Goal: Information Seeking & Learning: Learn about a topic

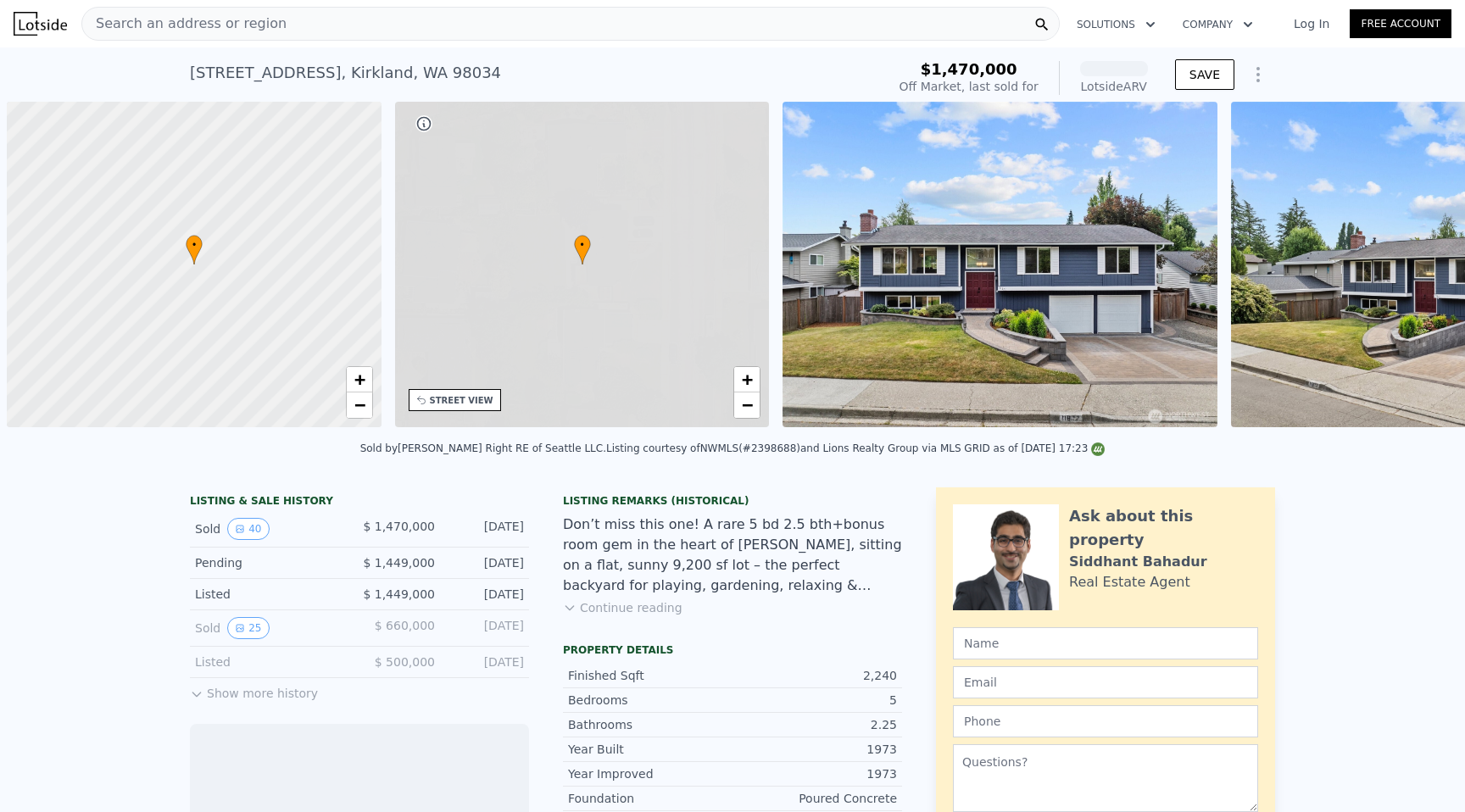
scroll to position [0, 7]
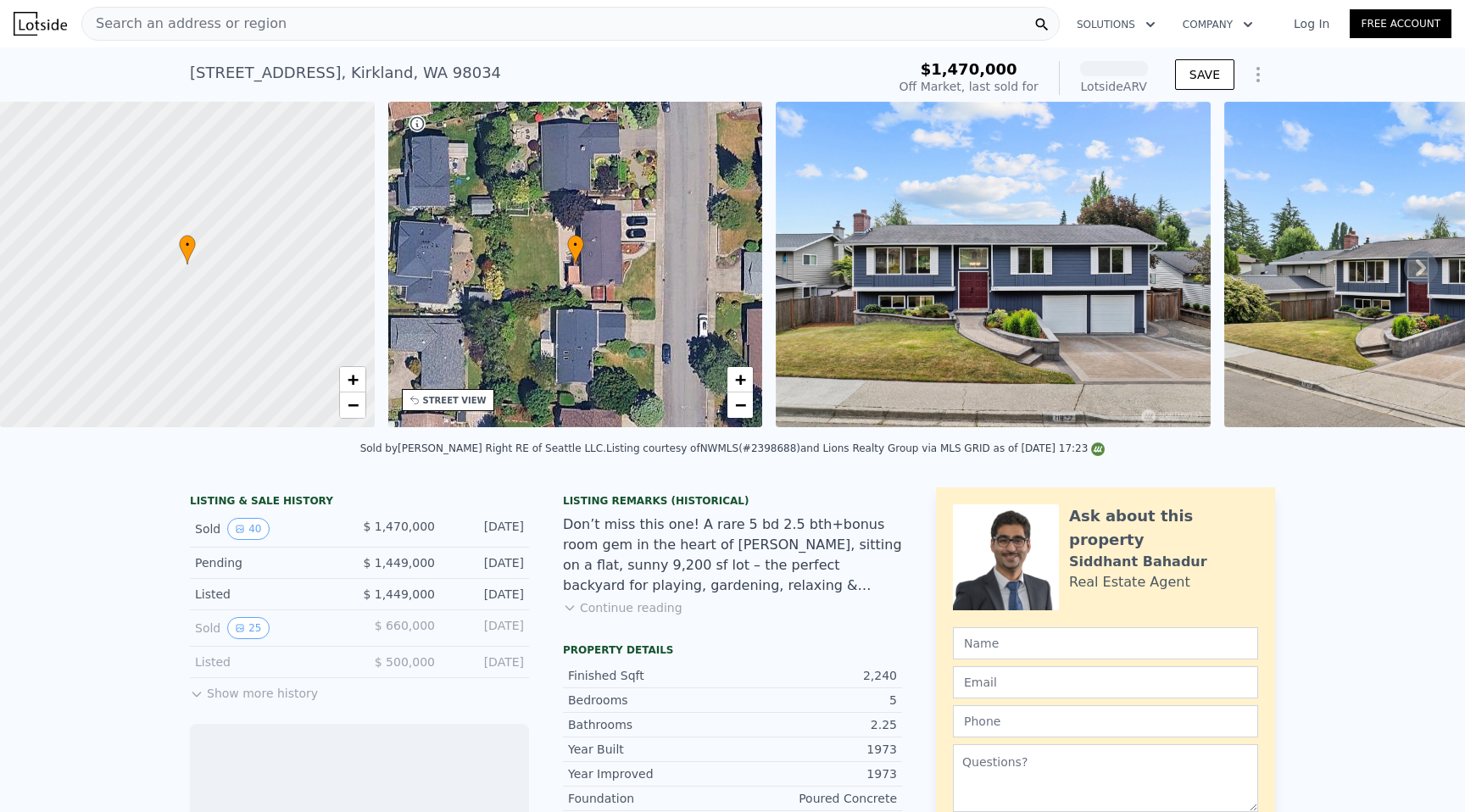
click at [388, 28] on div "Search an address or region" at bounding box center [570, 24] width 978 height 34
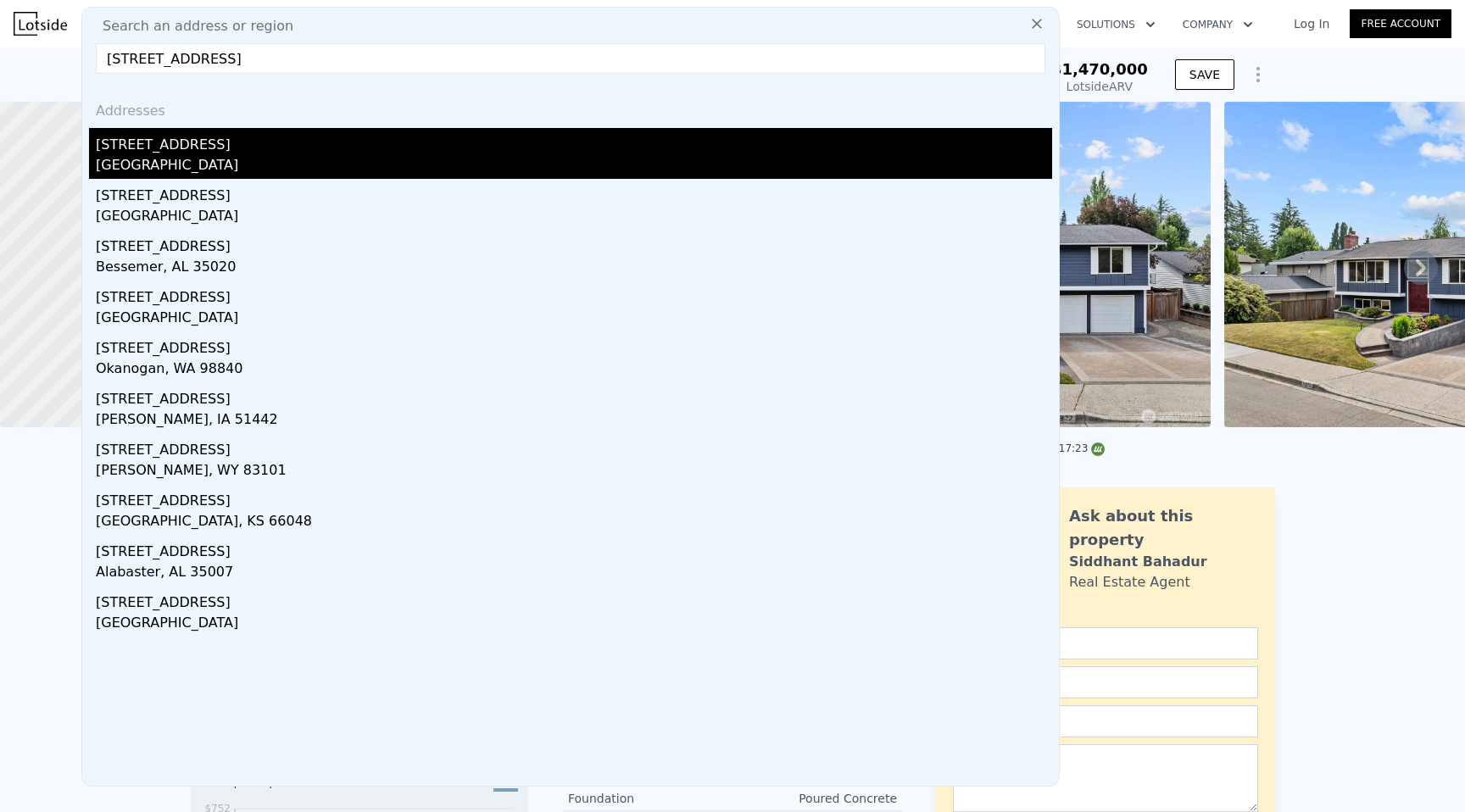
type input "[STREET_ADDRESS]"
click at [253, 143] on div "[STREET_ADDRESS]" at bounding box center [574, 141] width 956 height 28
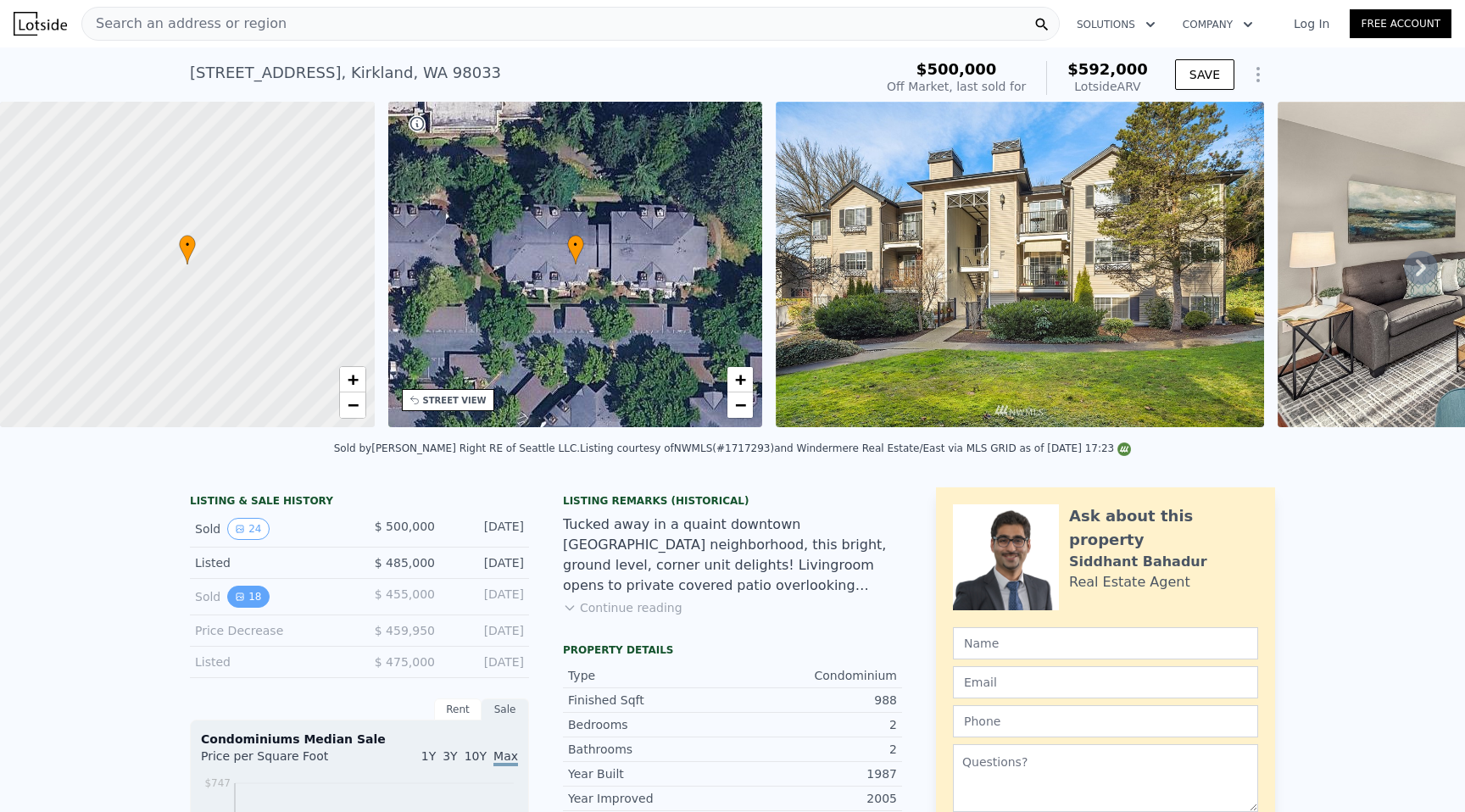
click at [260, 600] on button "18" at bounding box center [248, 596] width 42 height 22
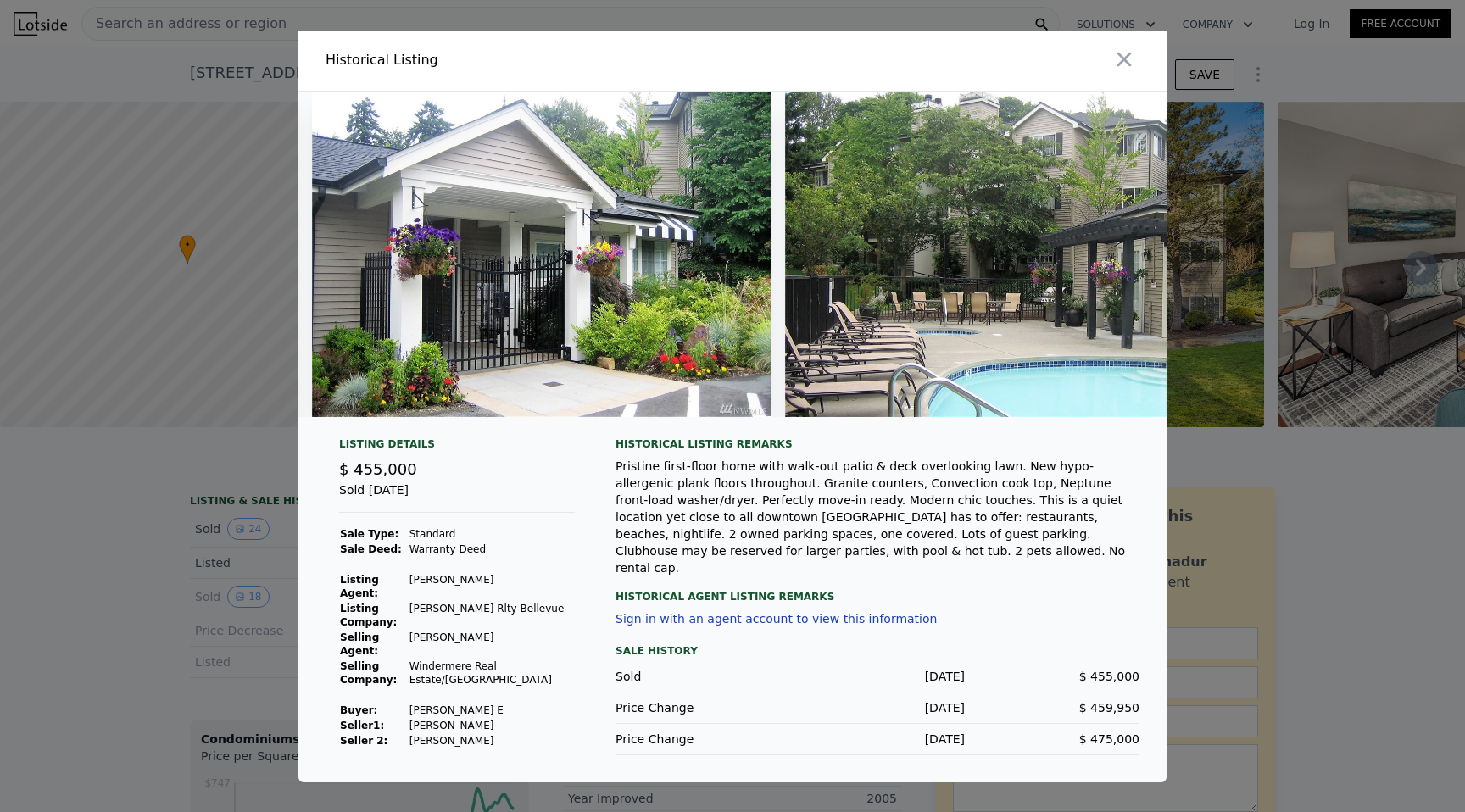
scroll to position [0, 4194]
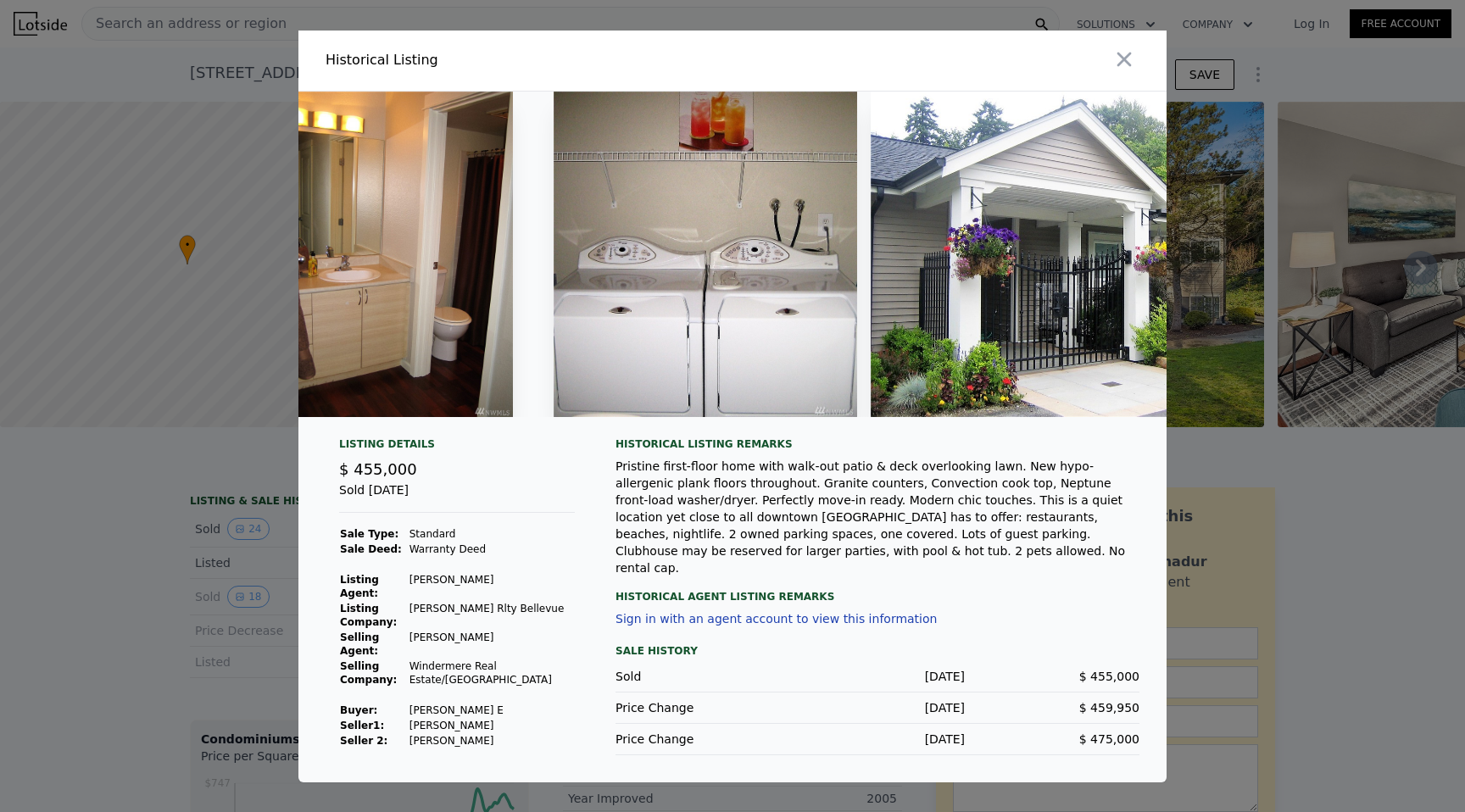
click at [462, 703] on td "[PERSON_NAME] E" at bounding box center [491, 710] width 166 height 15
click at [507, 703] on td "[PERSON_NAME] E" at bounding box center [491, 710] width 166 height 15
click at [542, 703] on td "[PERSON_NAME] E" at bounding box center [491, 710] width 166 height 15
copy td "[PERSON_NAME] E"
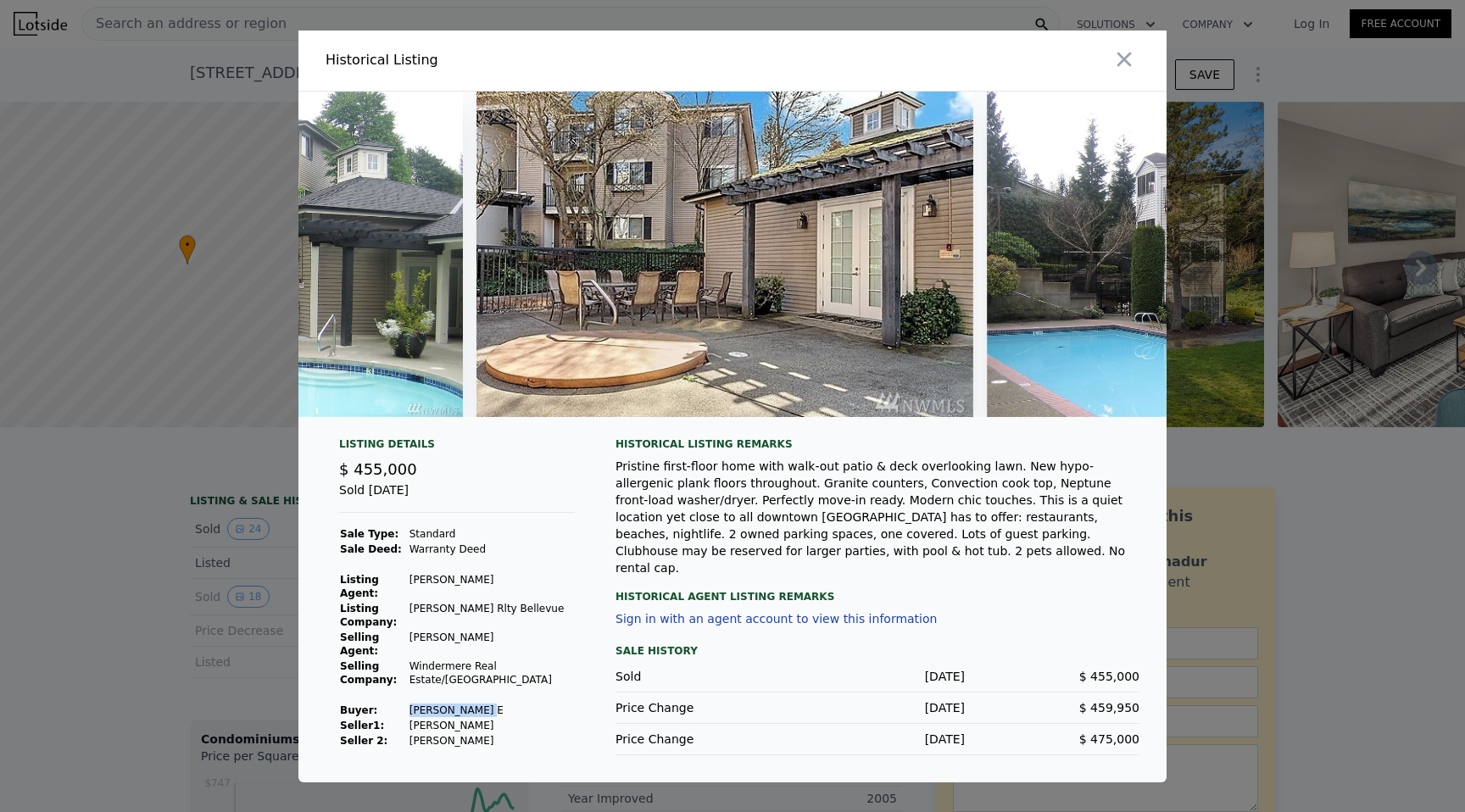
scroll to position [0, 5605]
click at [115, 546] on div at bounding box center [732, 406] width 1465 height 812
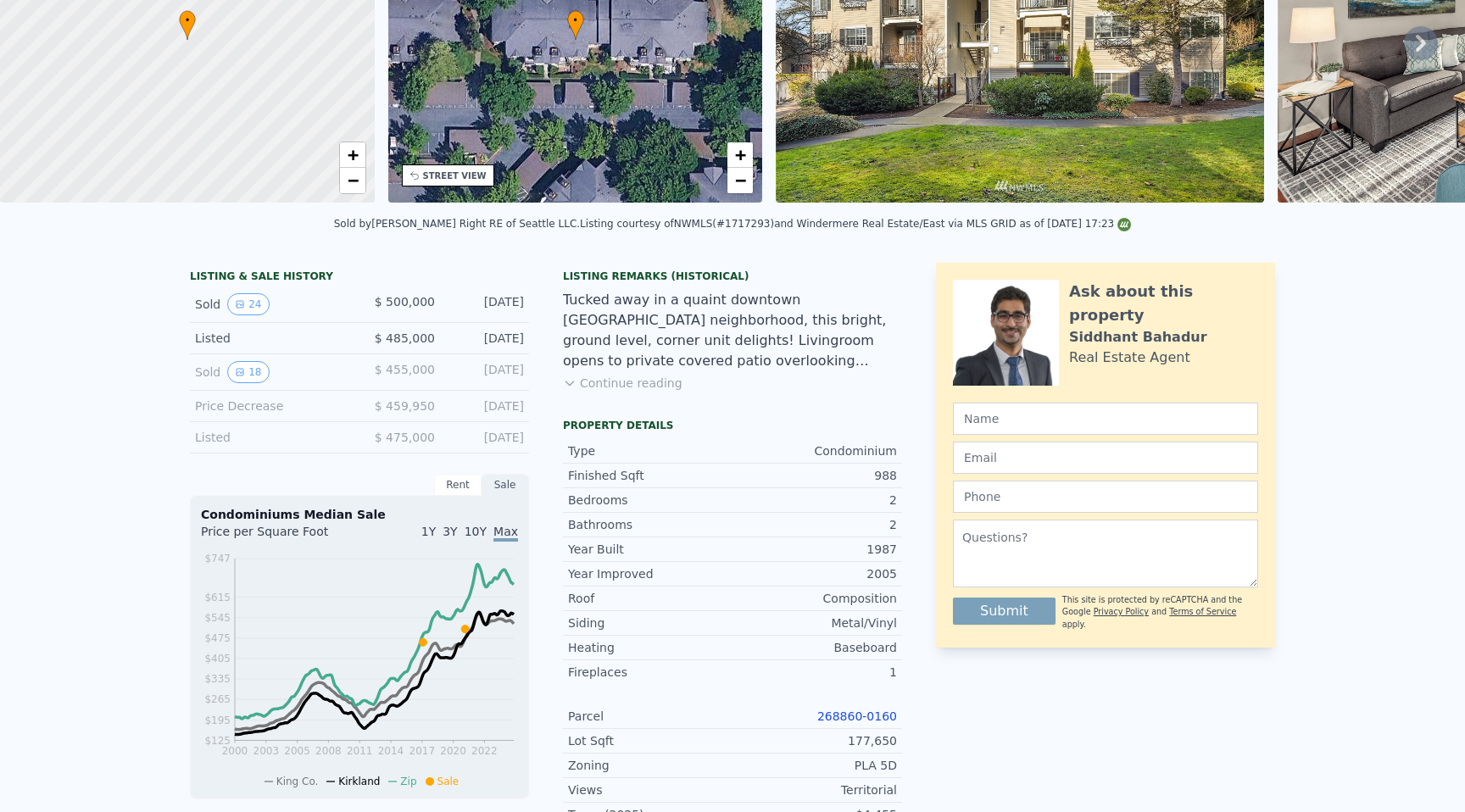
scroll to position [0, 0]
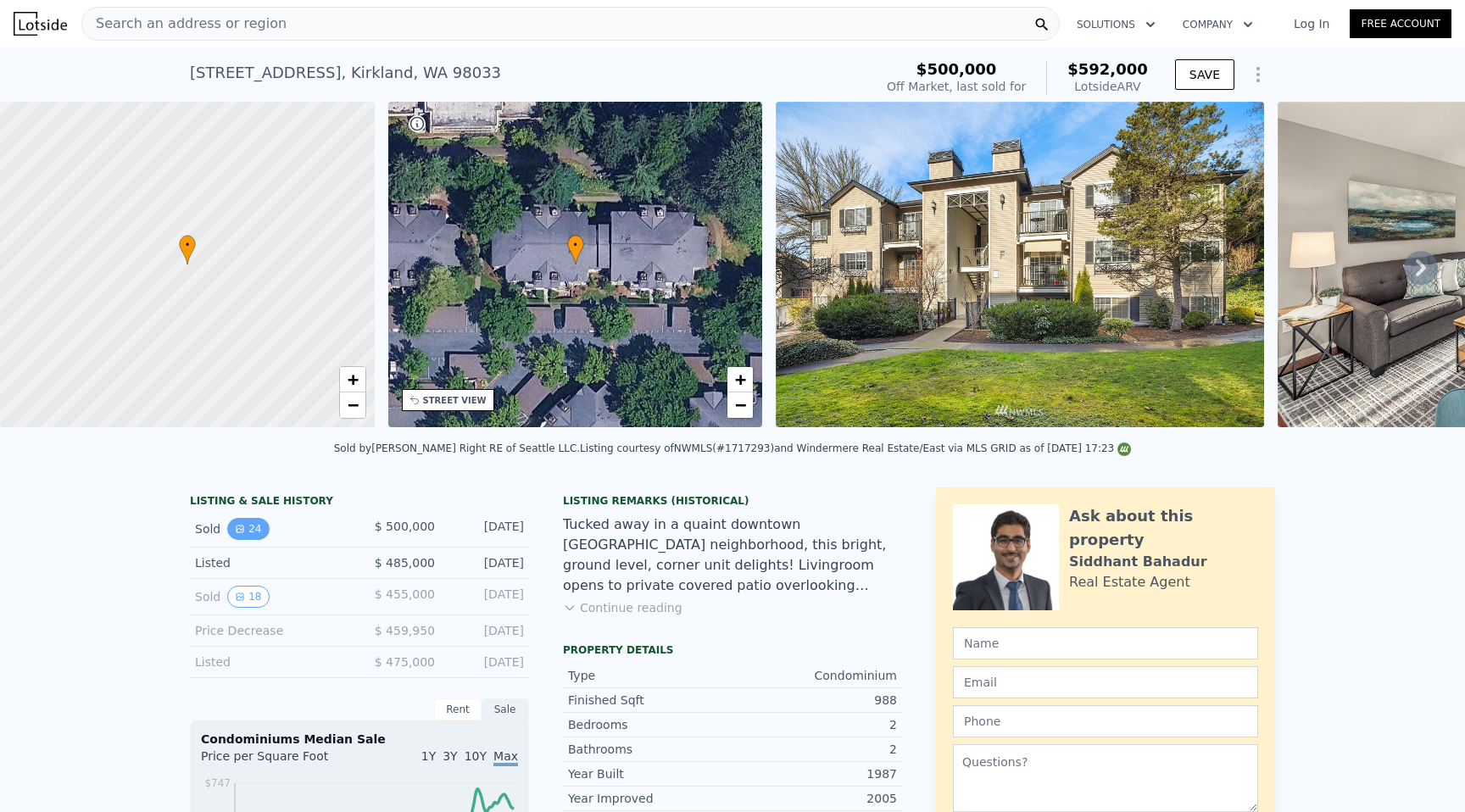
click at [250, 524] on button "24" at bounding box center [248, 528] width 42 height 22
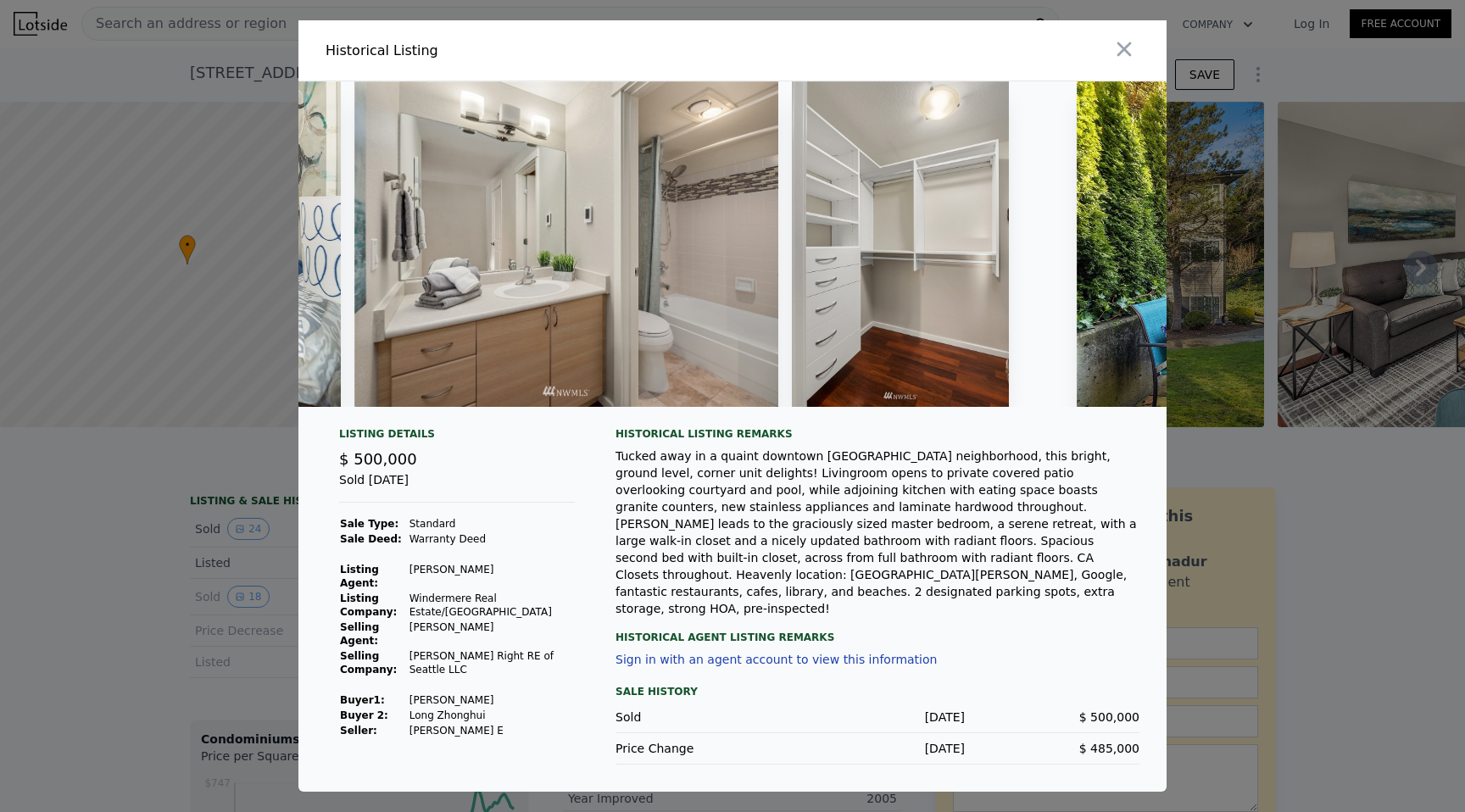
scroll to position [0, 9022]
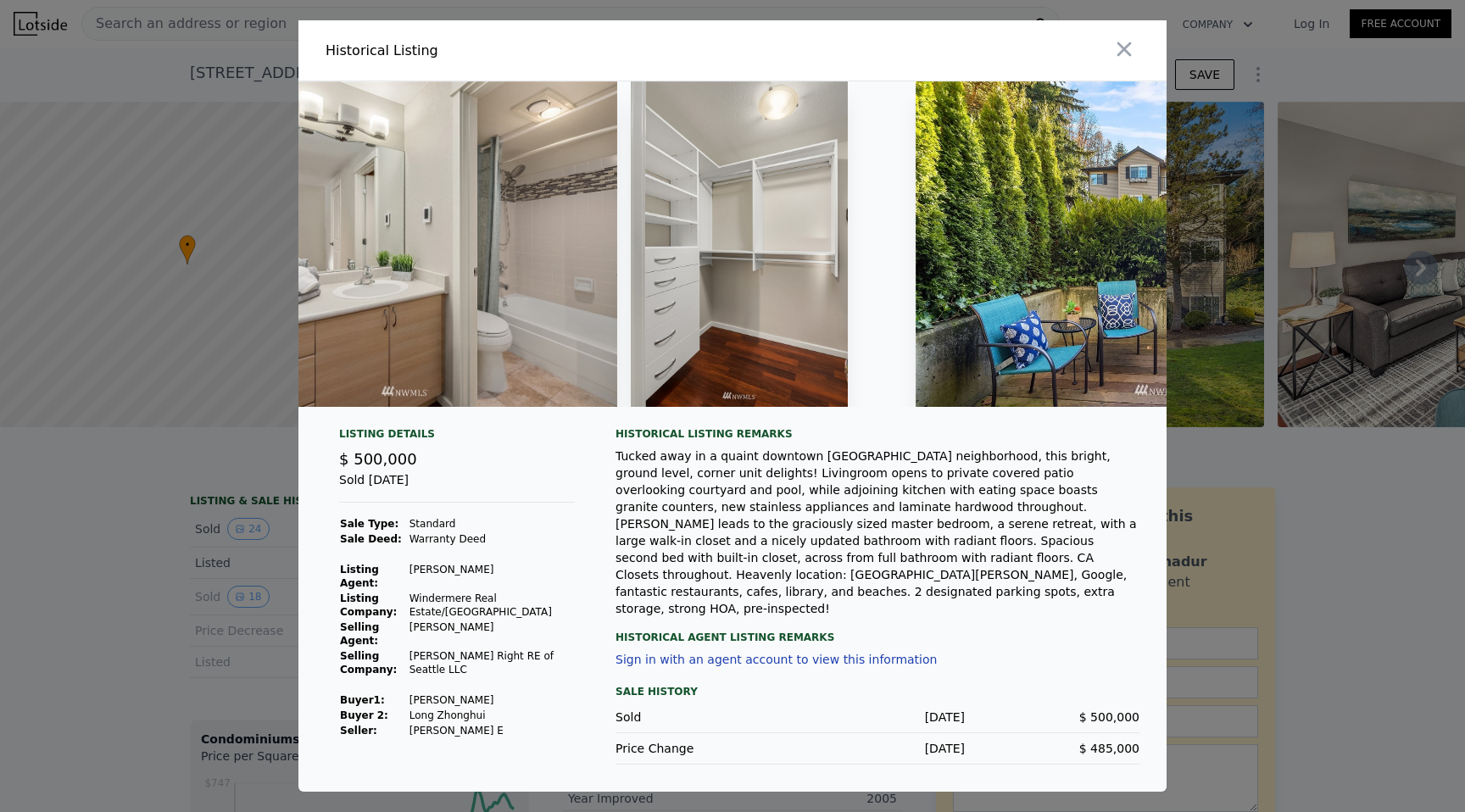
click at [746, 286] on img at bounding box center [739, 244] width 217 height 325
click at [750, 255] on img at bounding box center [739, 244] width 217 height 325
click at [759, 178] on img at bounding box center [739, 244] width 217 height 325
drag, startPoint x: 759, startPoint y: 178, endPoint x: 745, endPoint y: 404, distance: 226.4
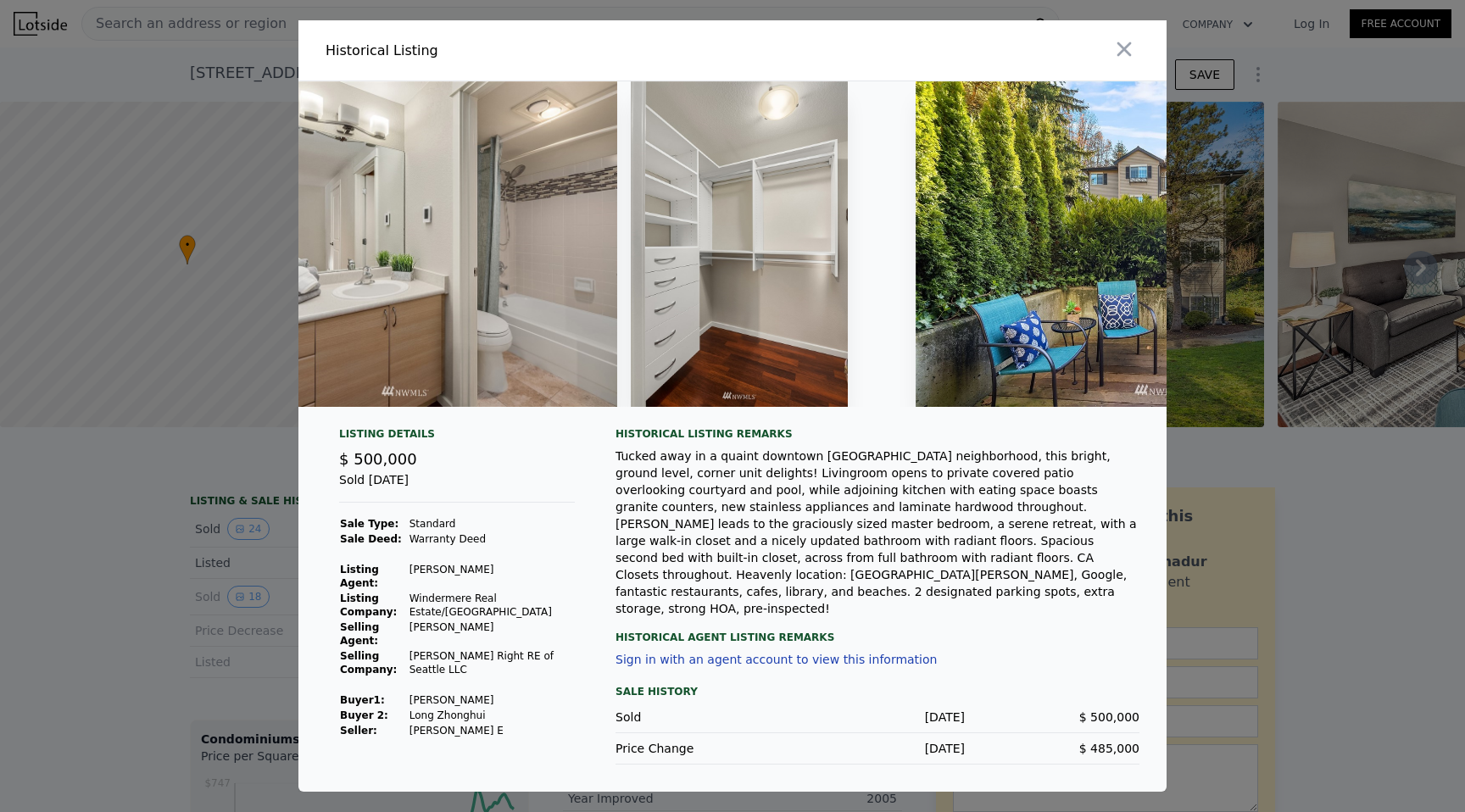
click at [745, 406] on img at bounding box center [739, 244] width 217 height 325
click at [743, 385] on img at bounding box center [739, 244] width 217 height 325
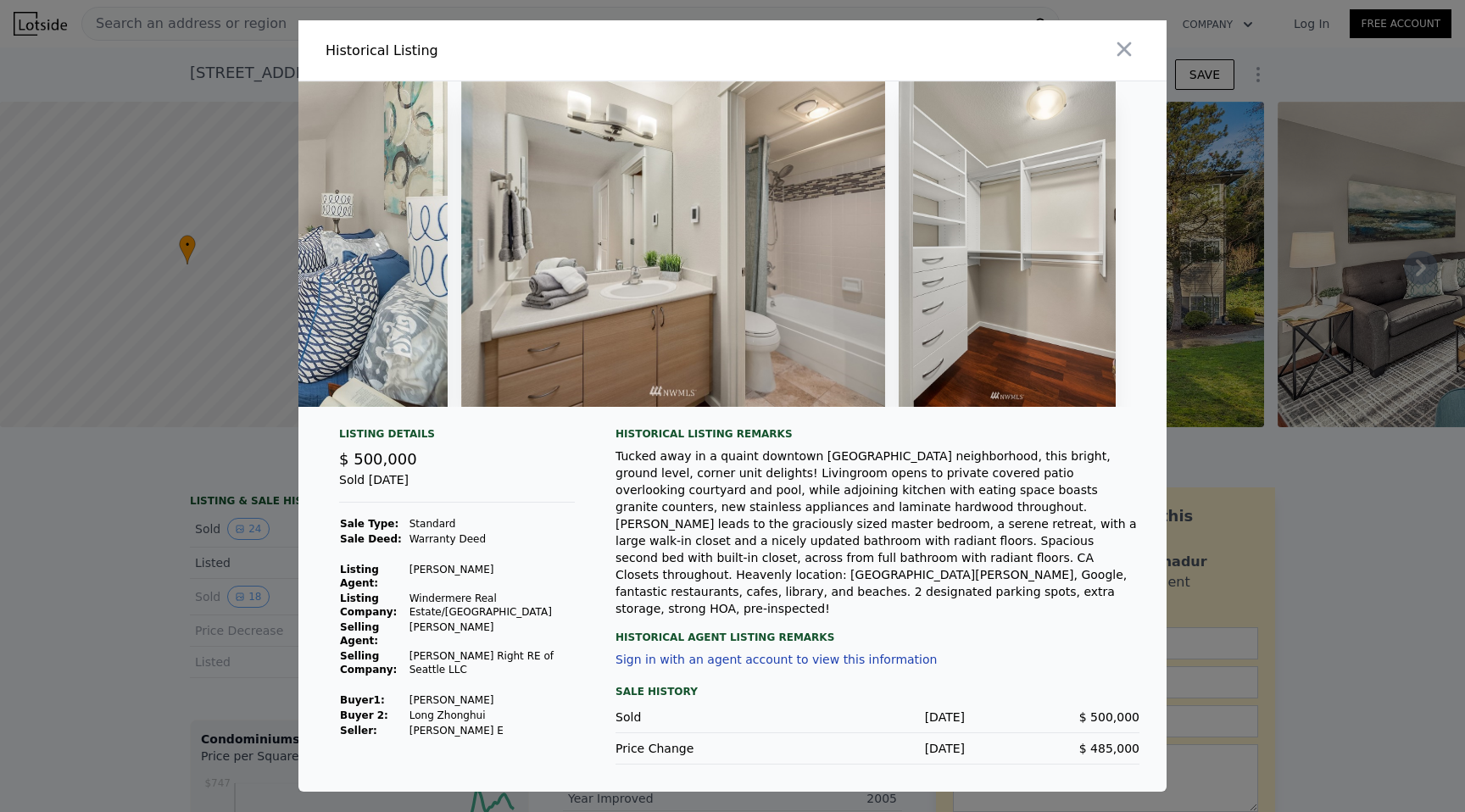
scroll to position [0, 8614]
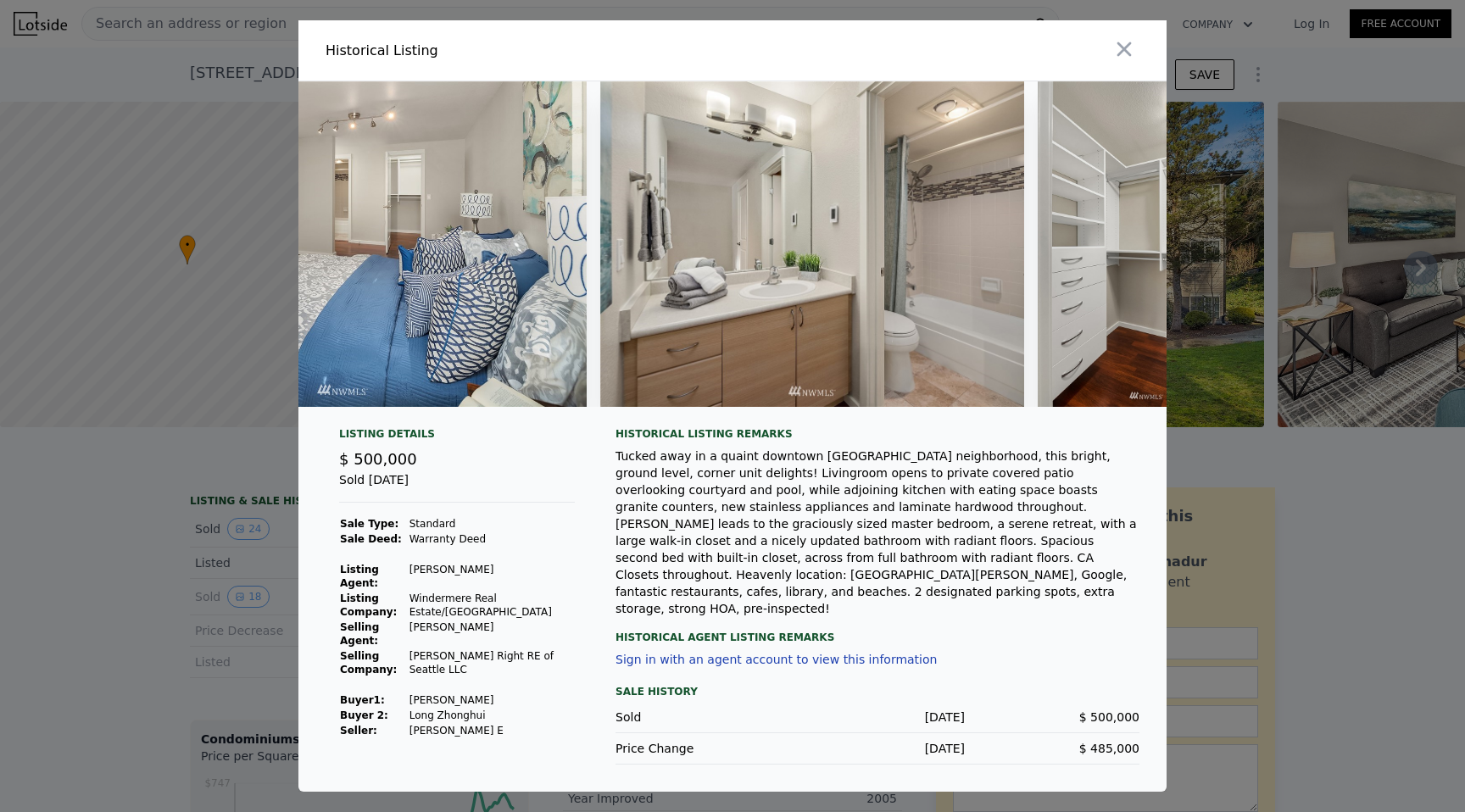
click at [743, 356] on img at bounding box center [811, 244] width 424 height 325
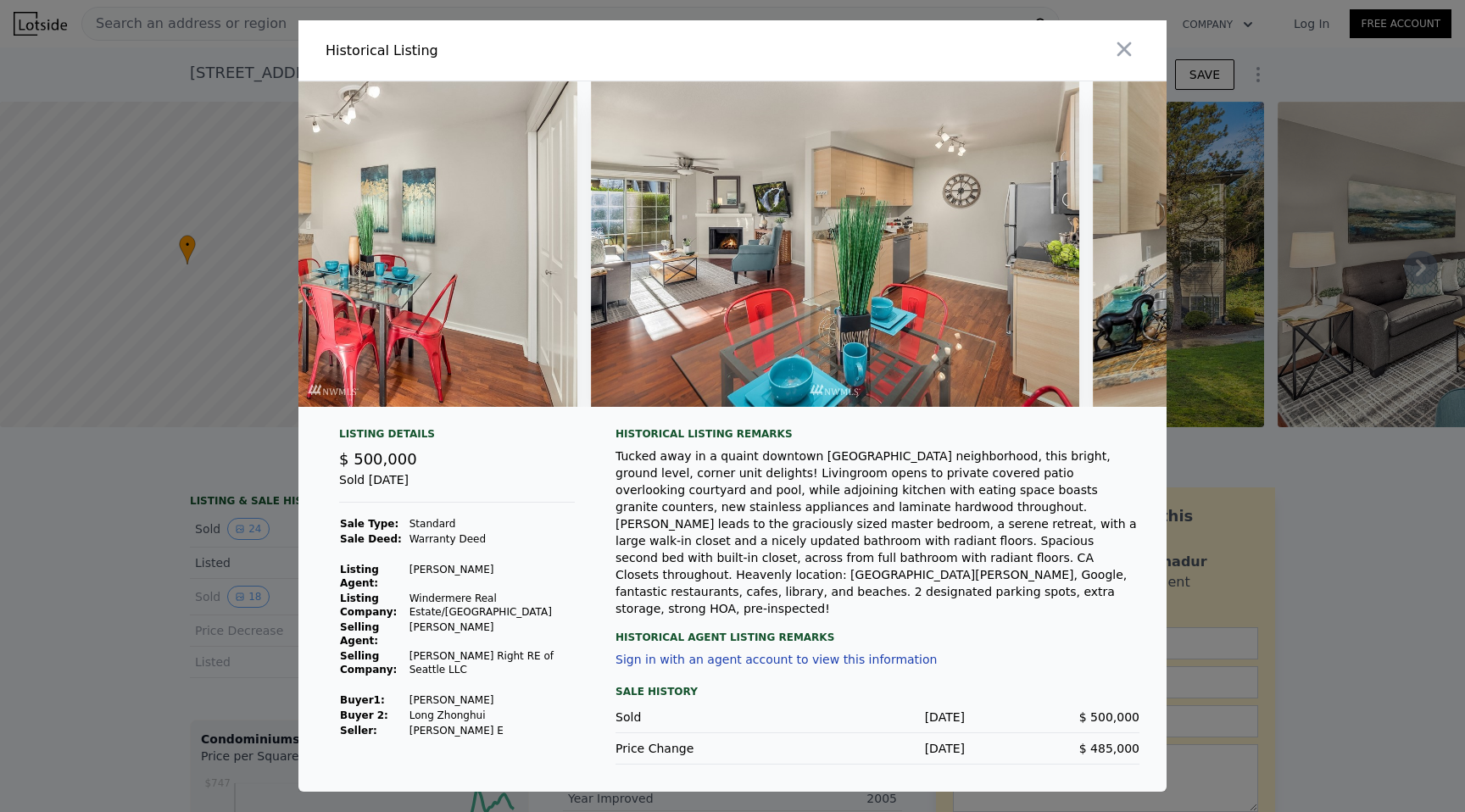
scroll to position [0, 2736]
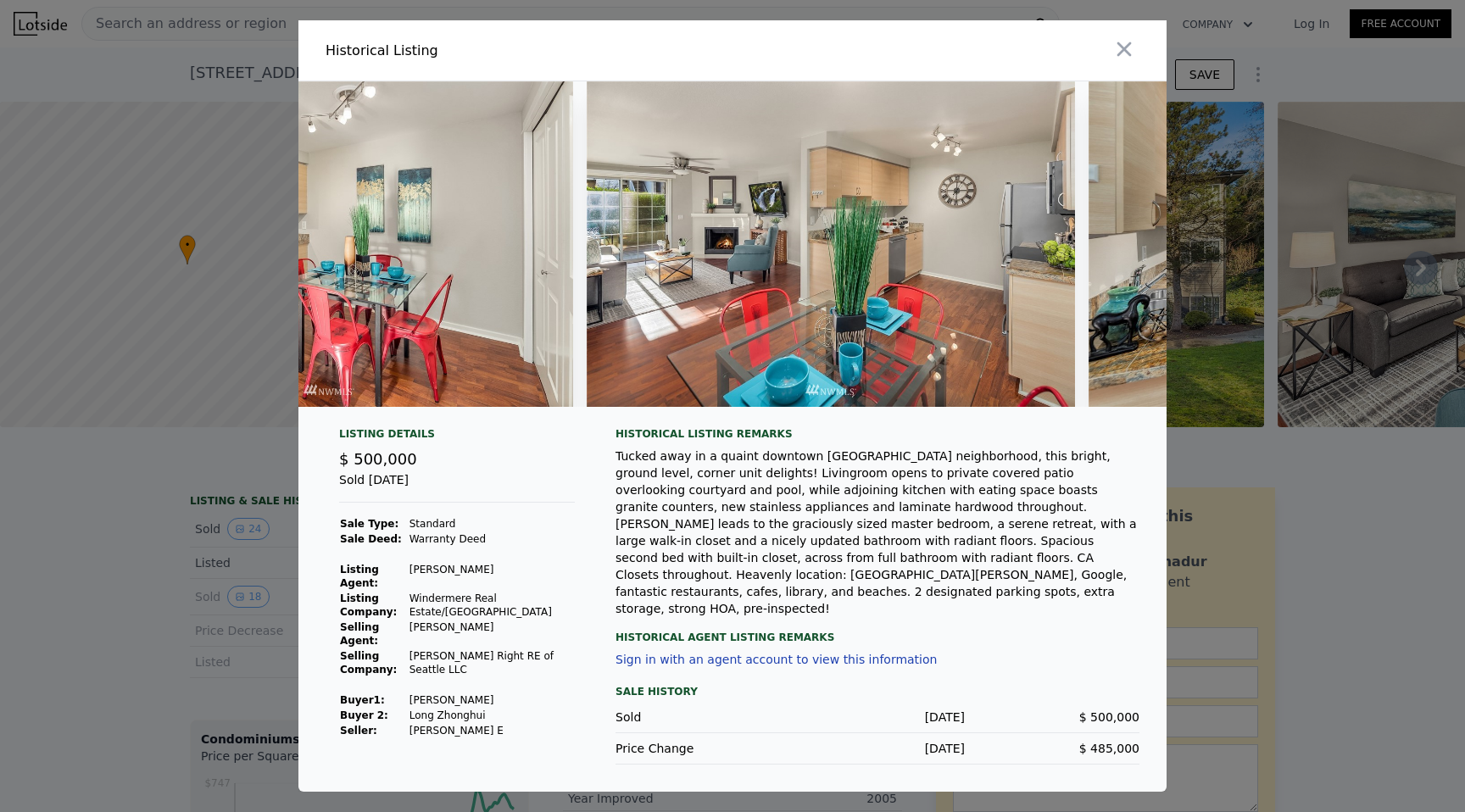
click at [774, 315] on img at bounding box center [830, 244] width 489 height 325
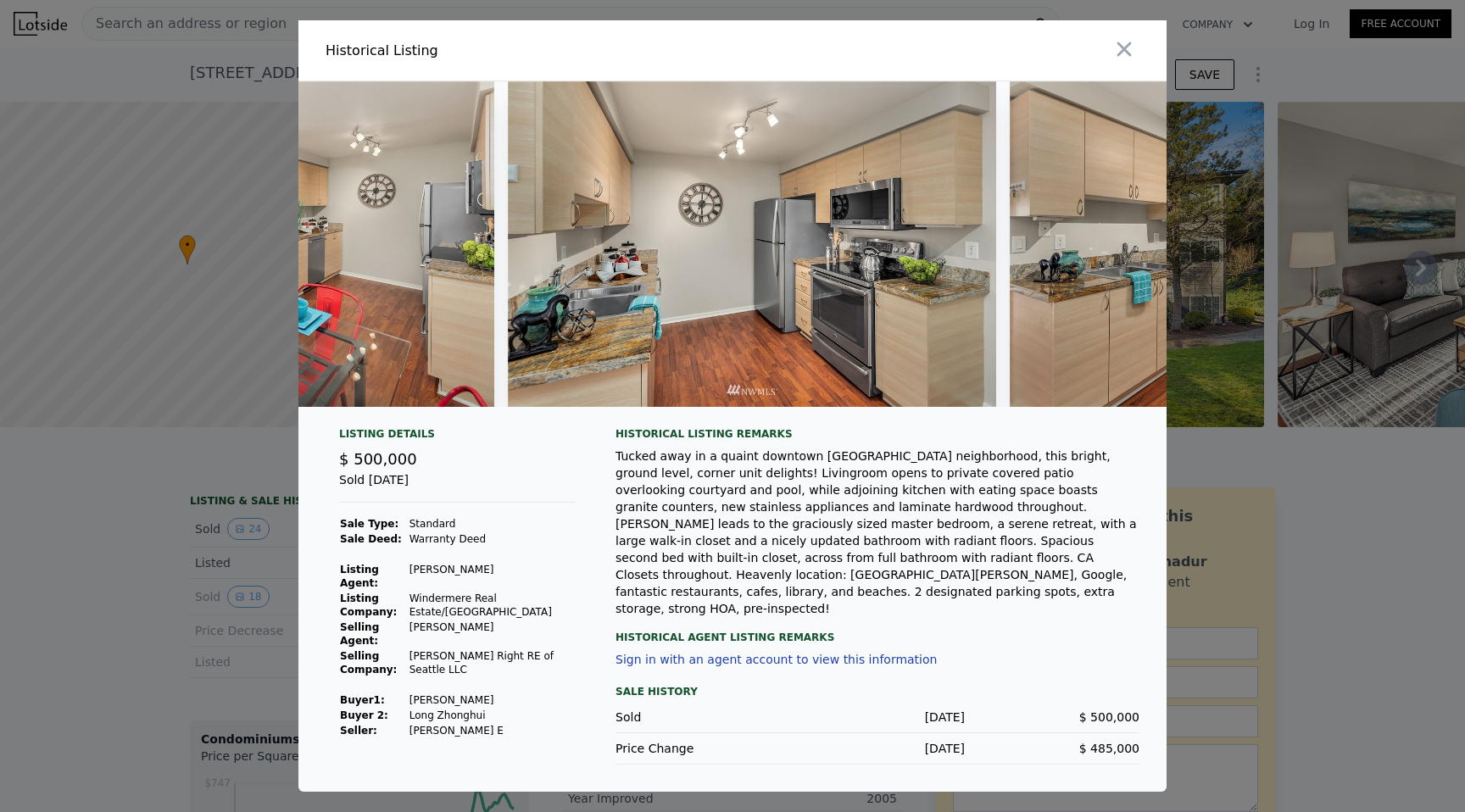
scroll to position [0, 3396]
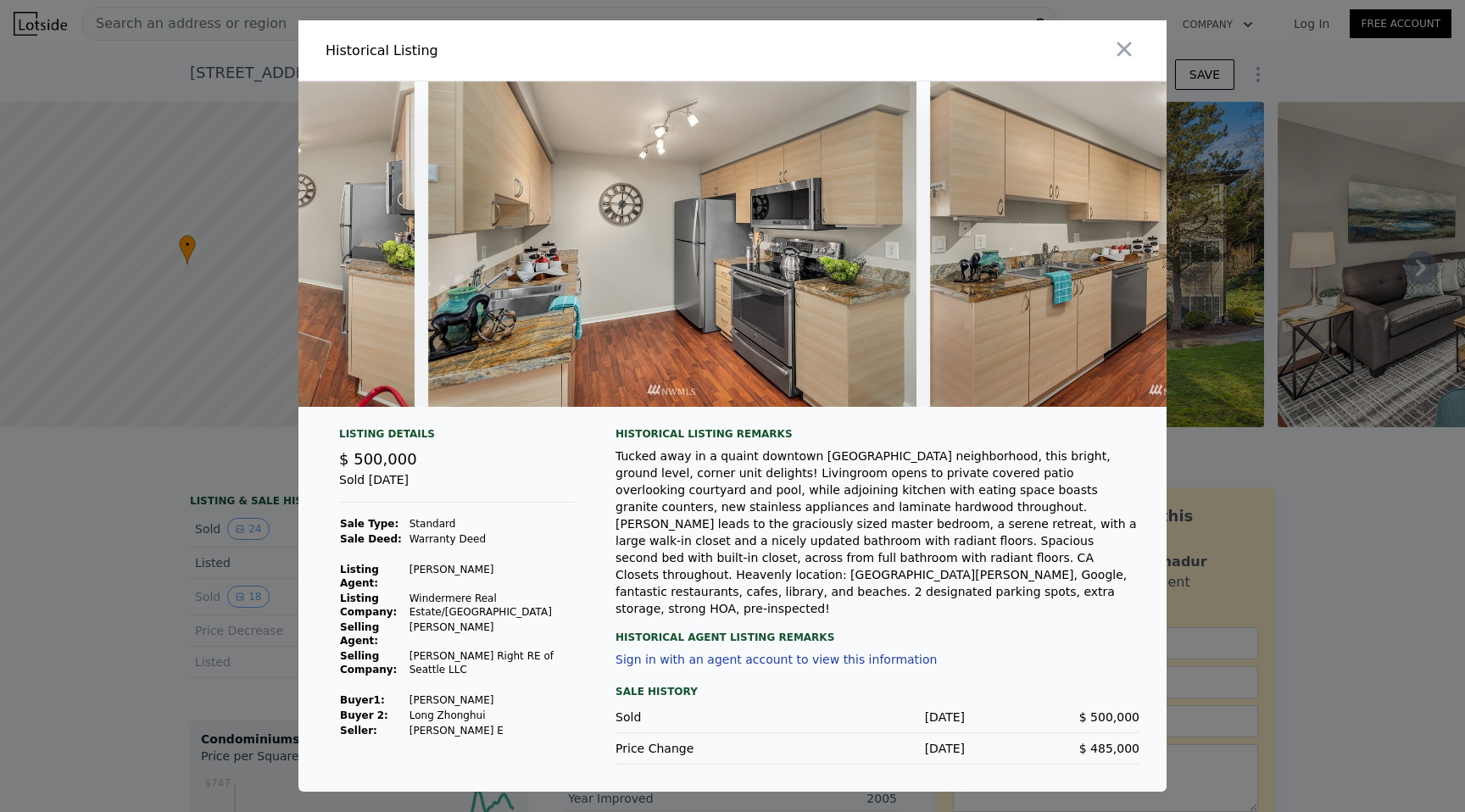
click at [864, 270] on img at bounding box center [672, 244] width 489 height 325
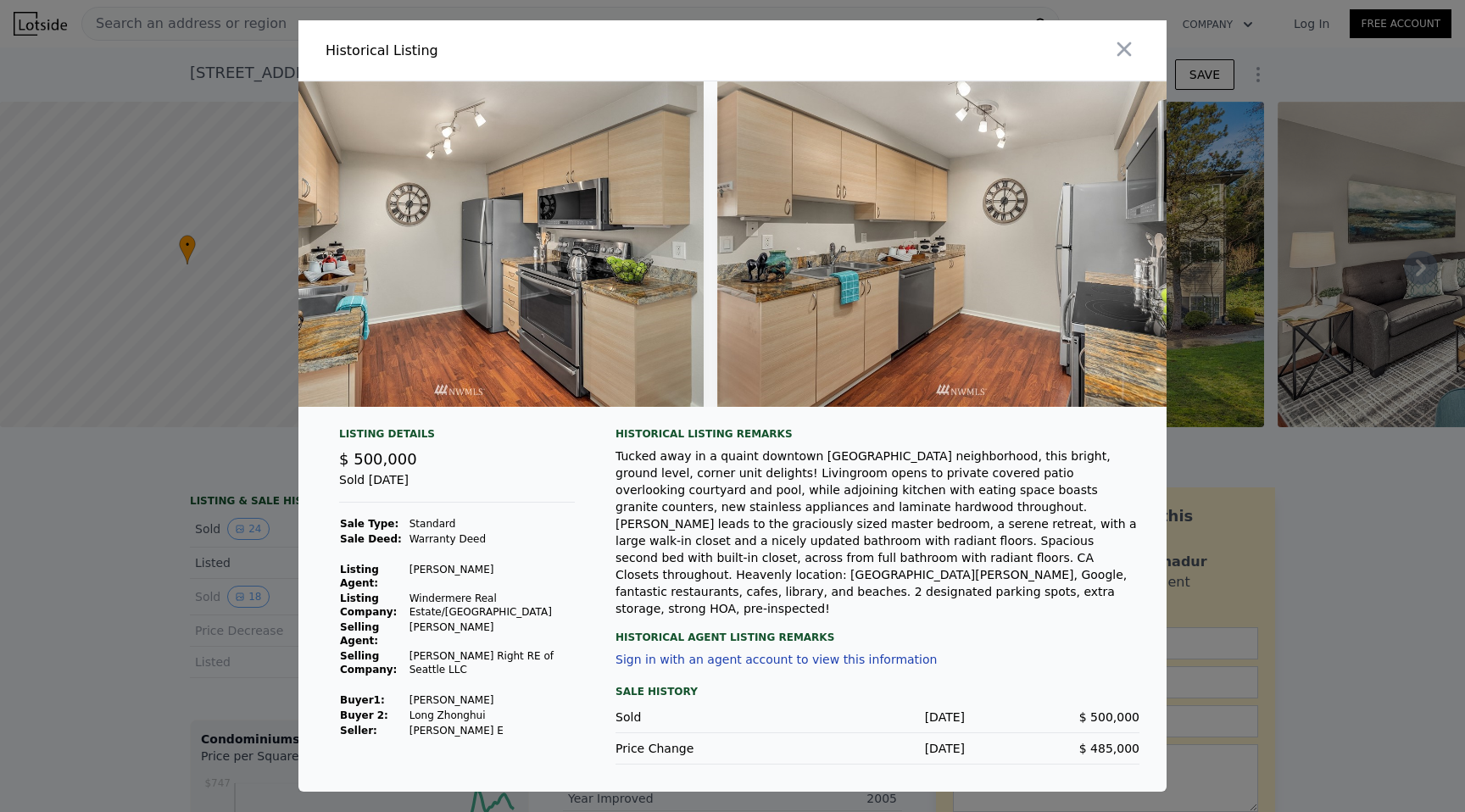
scroll to position [0, 3618]
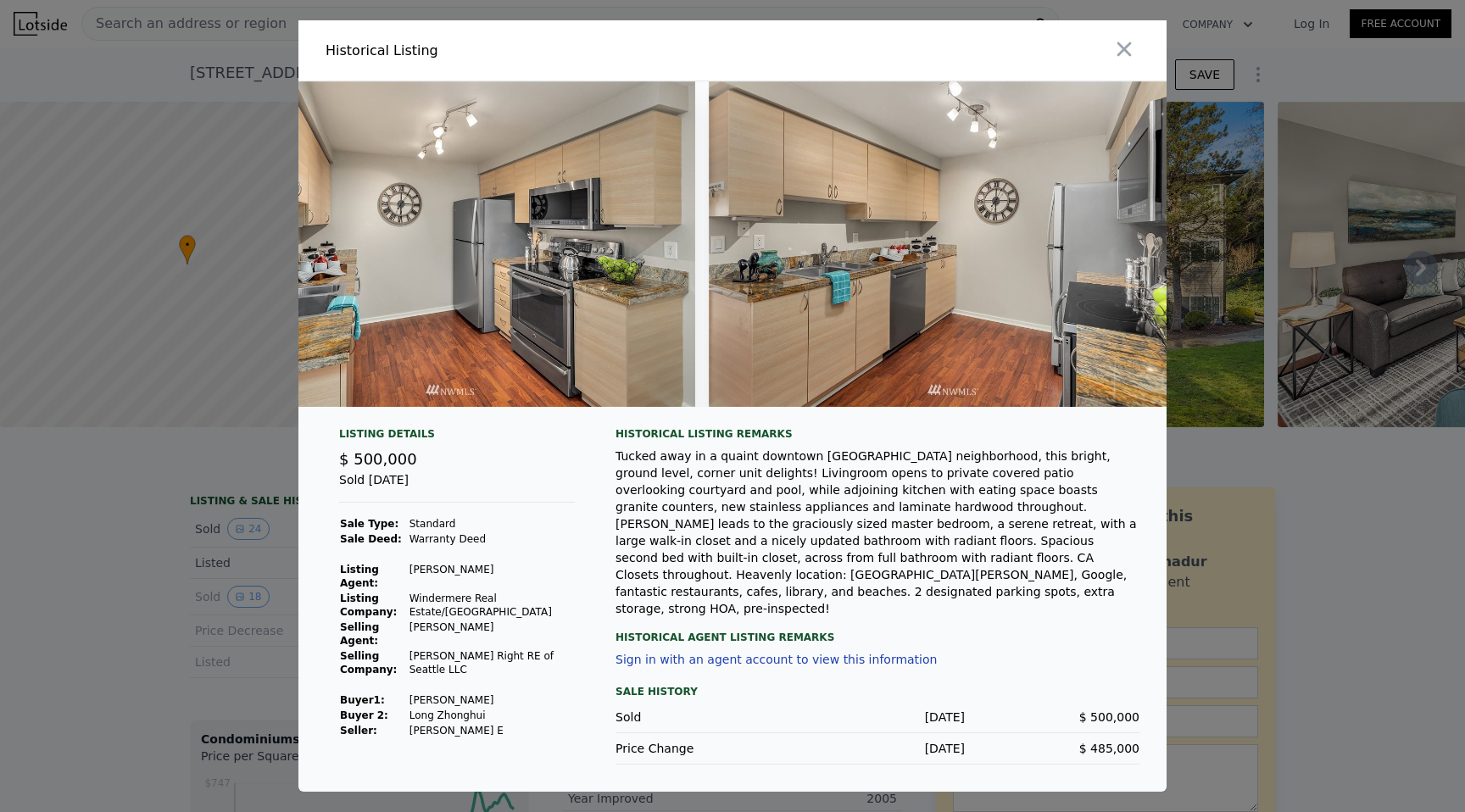
click at [864, 270] on img at bounding box center [953, 244] width 489 height 325
click at [1235, 192] on div at bounding box center [732, 406] width 1465 height 812
